Goal: Book appointment/travel/reservation

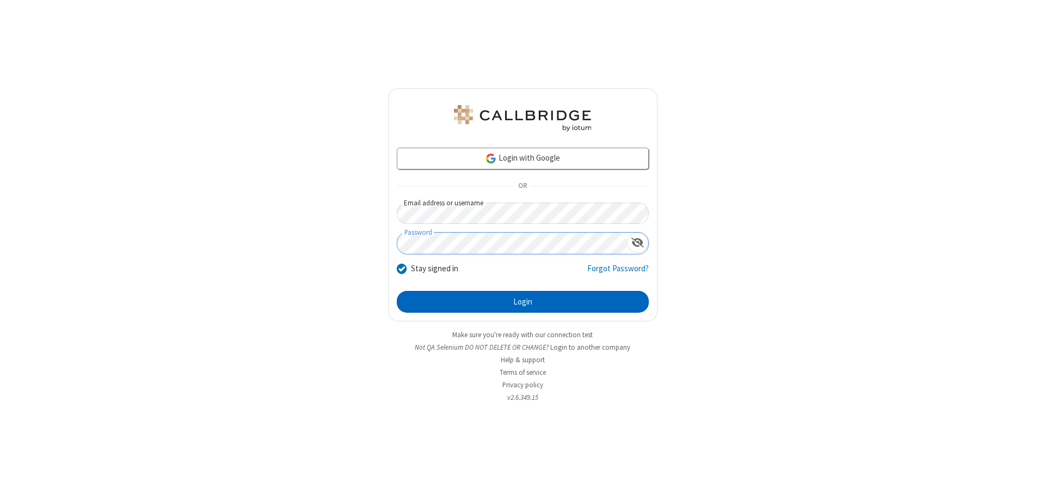
click at [523, 302] on button "Login" at bounding box center [523, 302] width 252 height 22
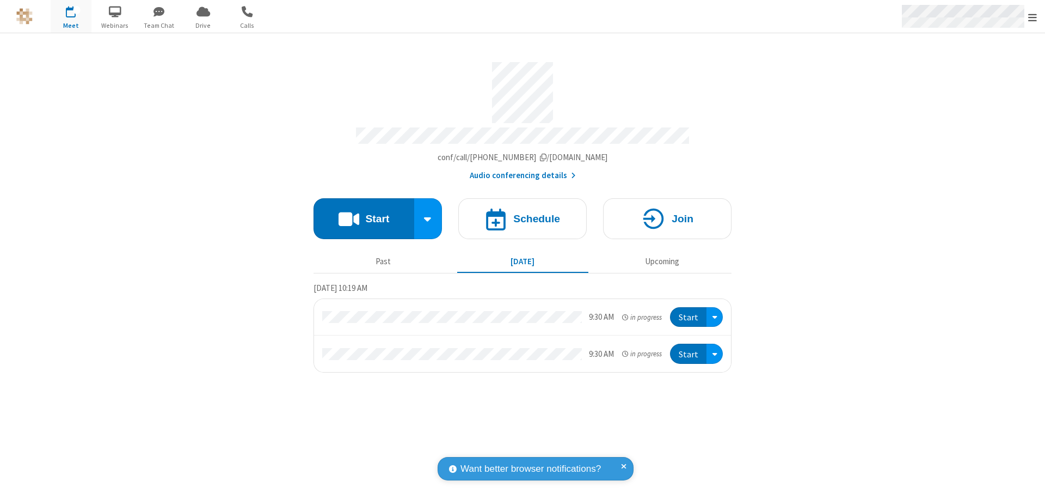
click at [1033, 17] on span "Open menu" at bounding box center [1032, 17] width 9 height 11
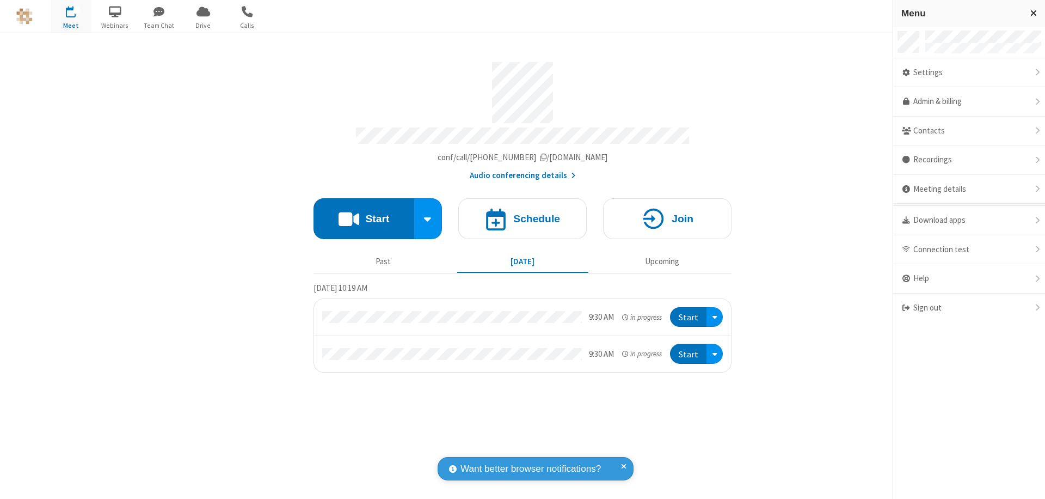
click at [71, 16] on span "button" at bounding box center [71, 11] width 41 height 19
click at [523, 213] on h4 "Schedule" at bounding box center [536, 218] width 47 height 10
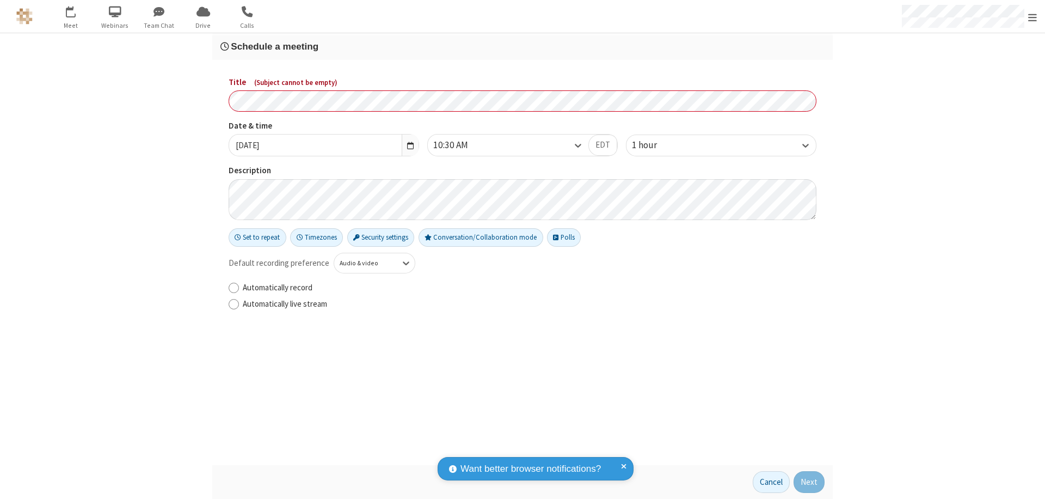
click at [523, 46] on h3 "Schedule a meeting" at bounding box center [522, 46] width 604 height 10
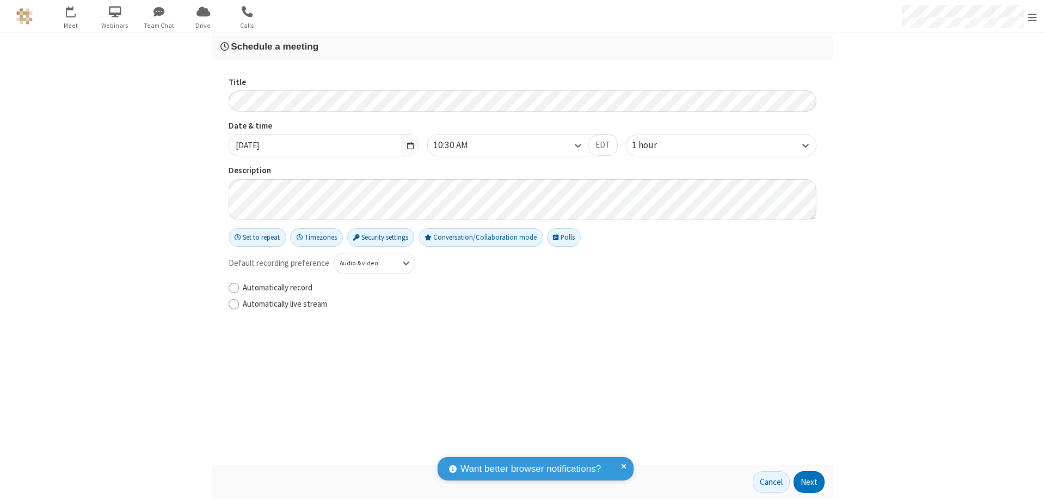
click at [809, 482] on button "Next" at bounding box center [809, 482] width 31 height 22
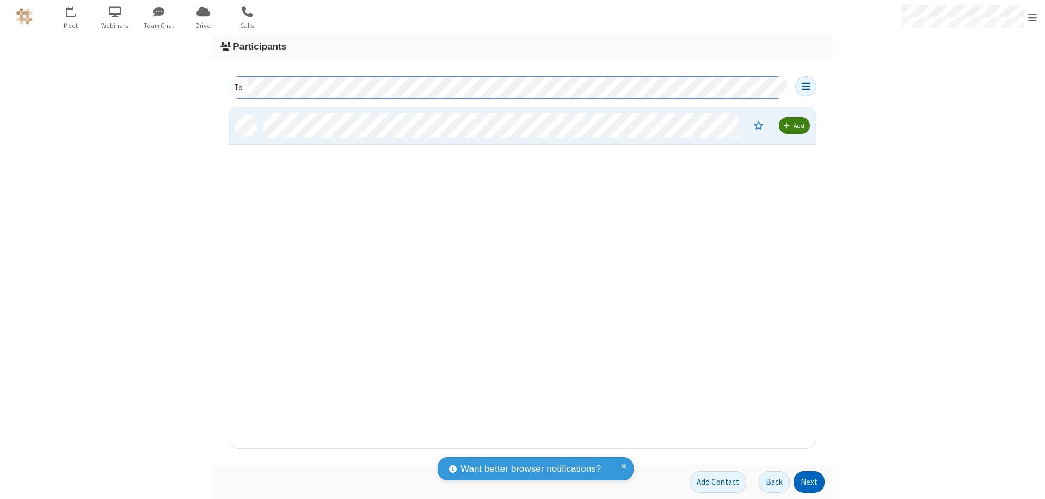
click at [809, 482] on button "Next" at bounding box center [809, 482] width 31 height 22
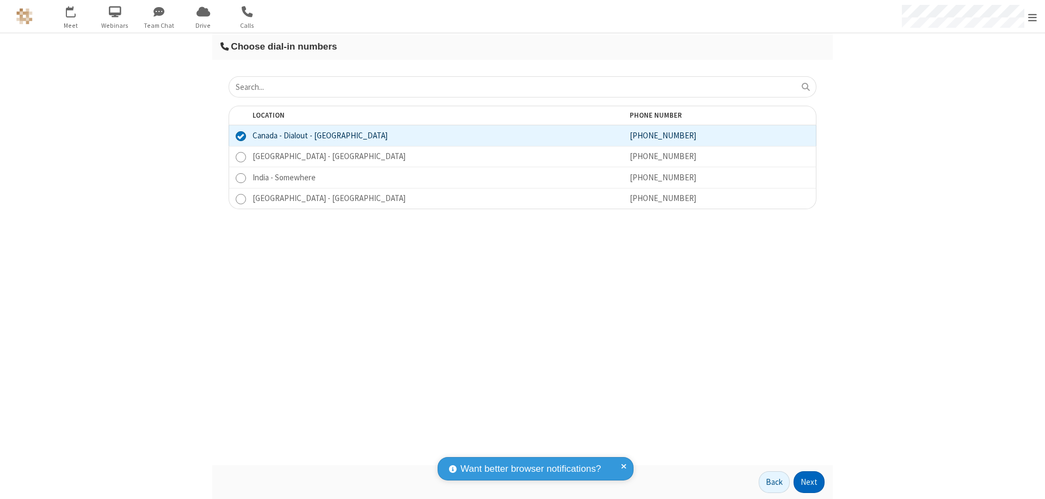
click at [809, 482] on button "Next" at bounding box center [809, 482] width 31 height 22
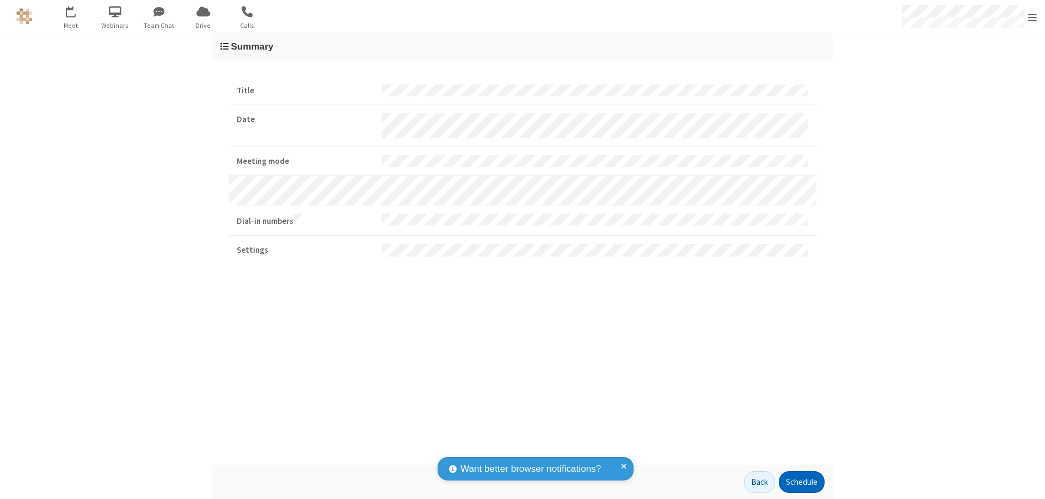
click at [801, 482] on button "Schedule" at bounding box center [802, 482] width 46 height 22
